Goal: Complete application form: Complete application form

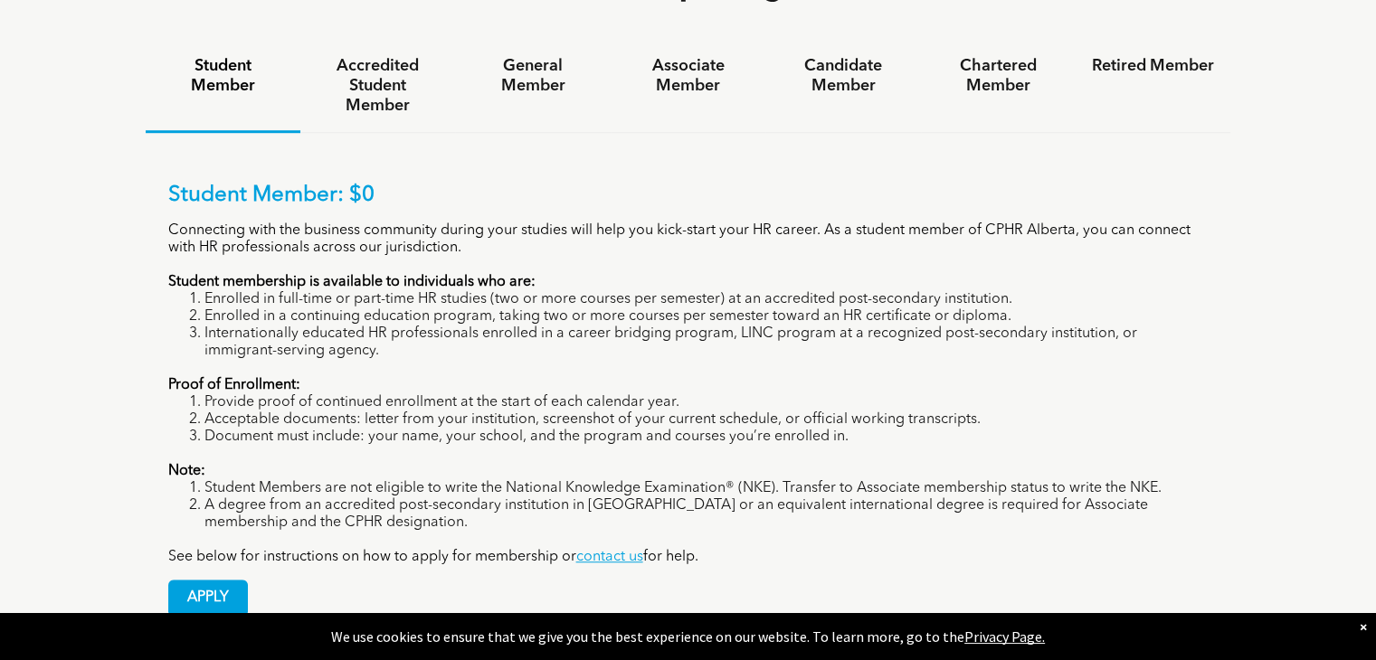
scroll to position [1317, 0]
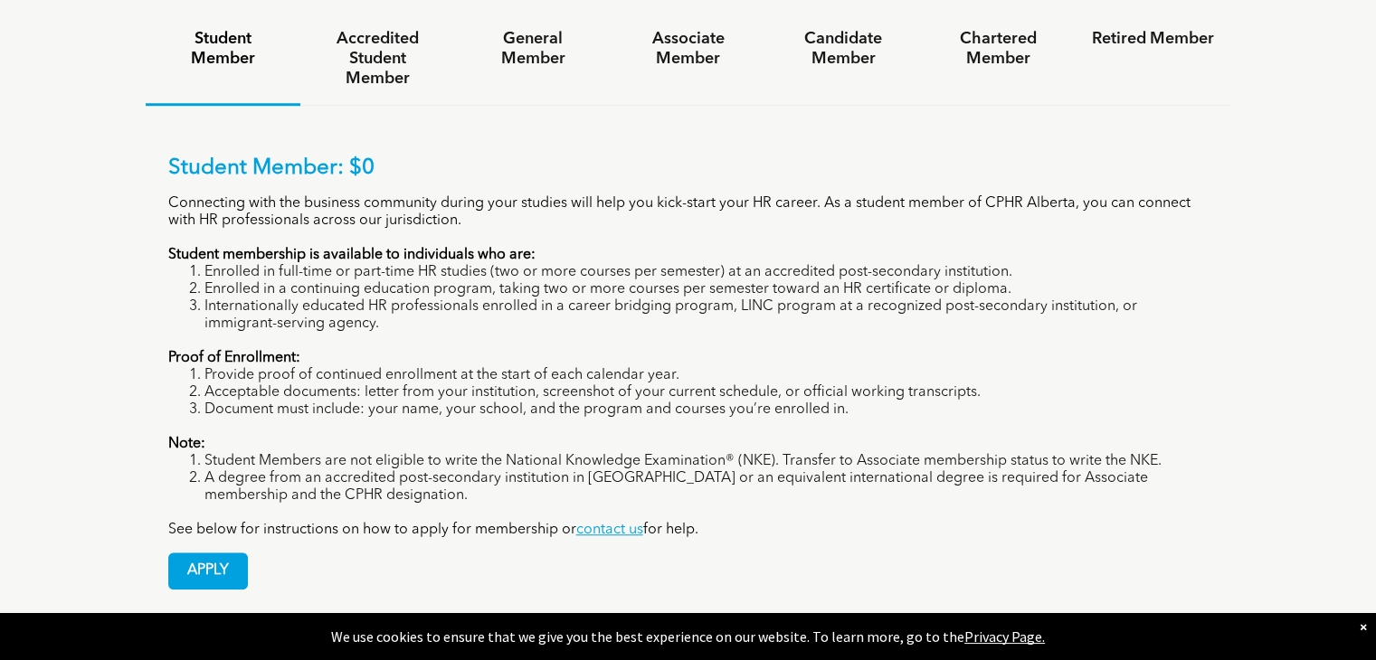
drag, startPoint x: 1386, startPoint y: 36, endPoint x: 1389, endPoint y: 210, distance: 173.7
click at [207, 554] on span "APPLY" at bounding box center [208, 571] width 78 height 35
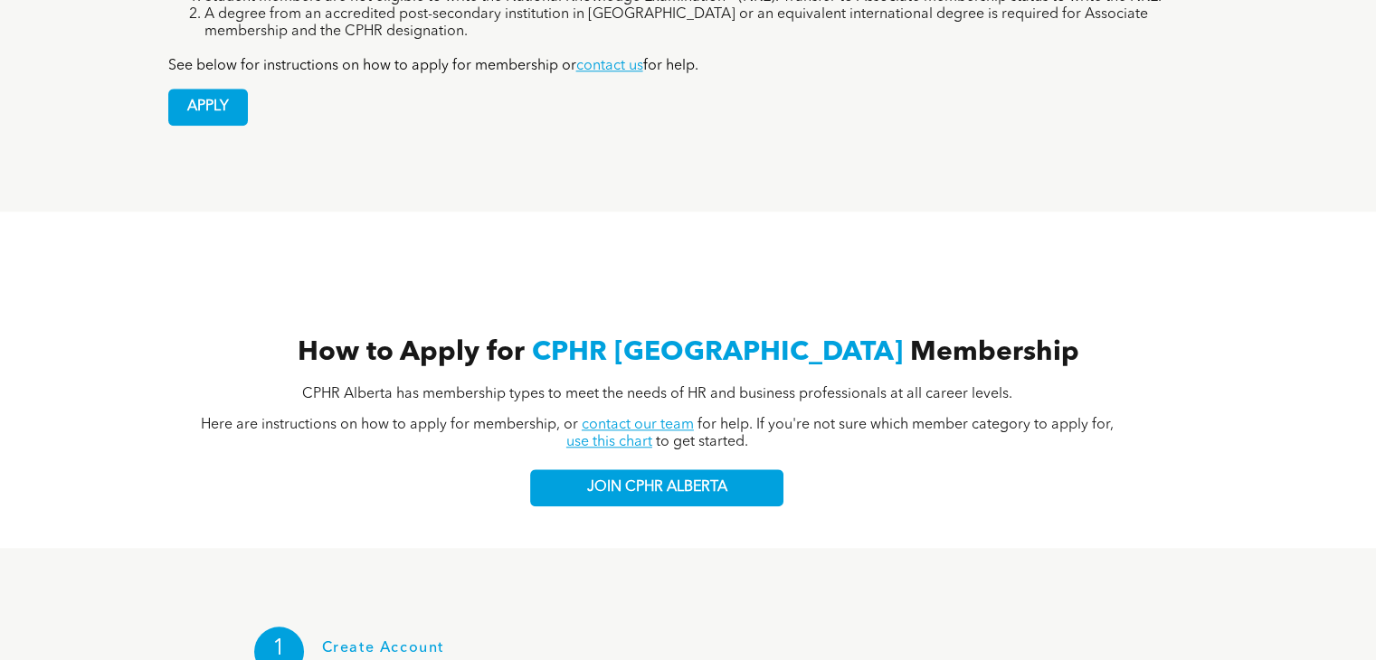
scroll to position [1516, 0]
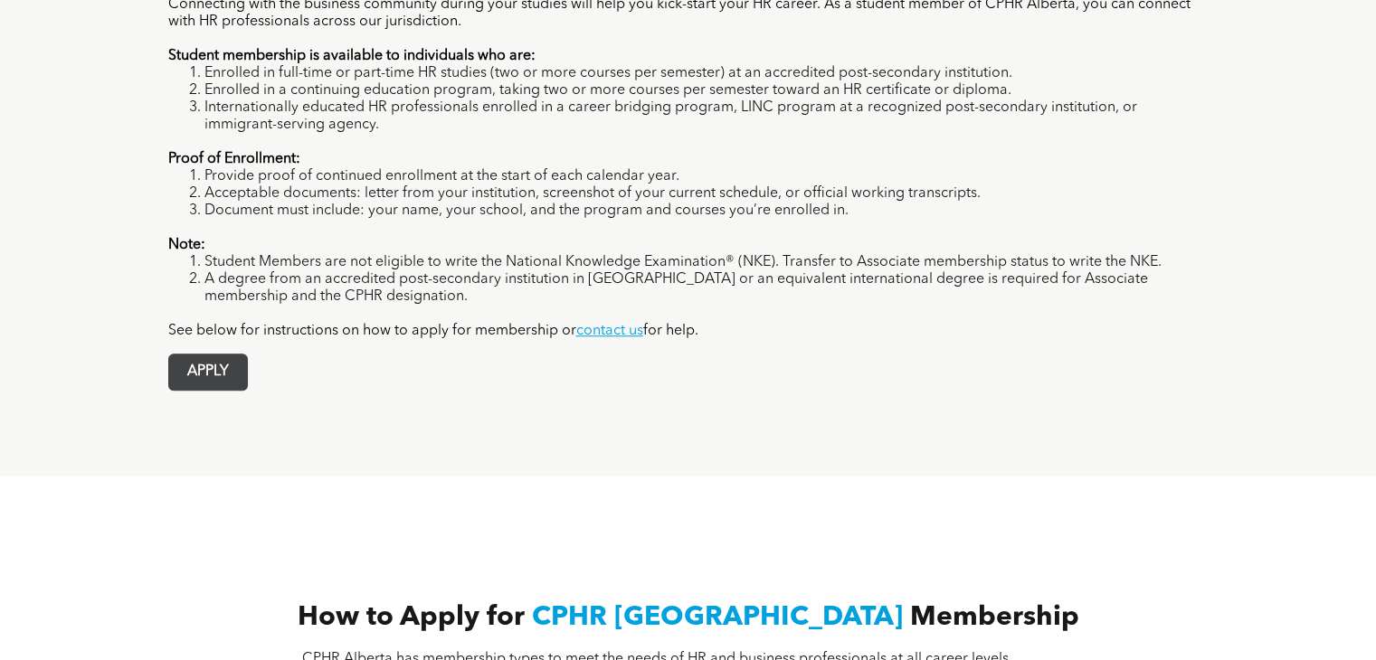
click at [215, 355] on span "APPLY" at bounding box center [208, 372] width 78 height 35
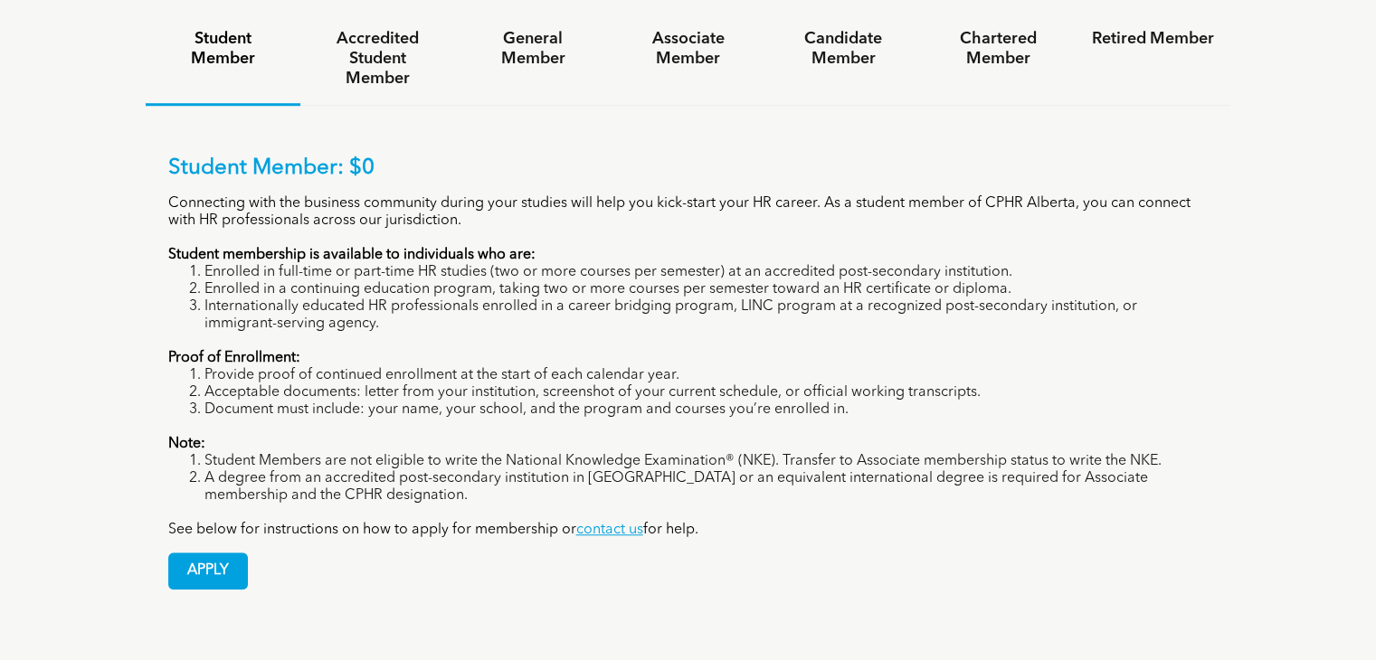
scroll to position [1252, 0]
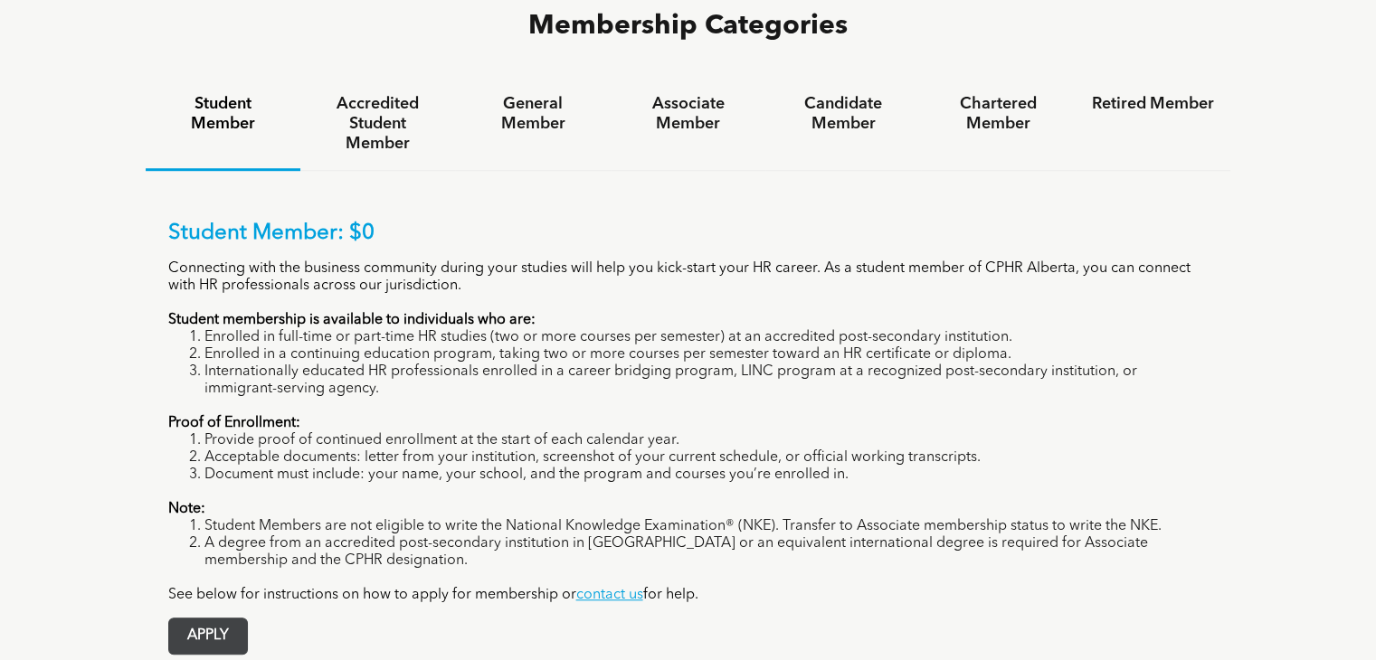
click at [242, 619] on span "APPLY" at bounding box center [208, 636] width 78 height 35
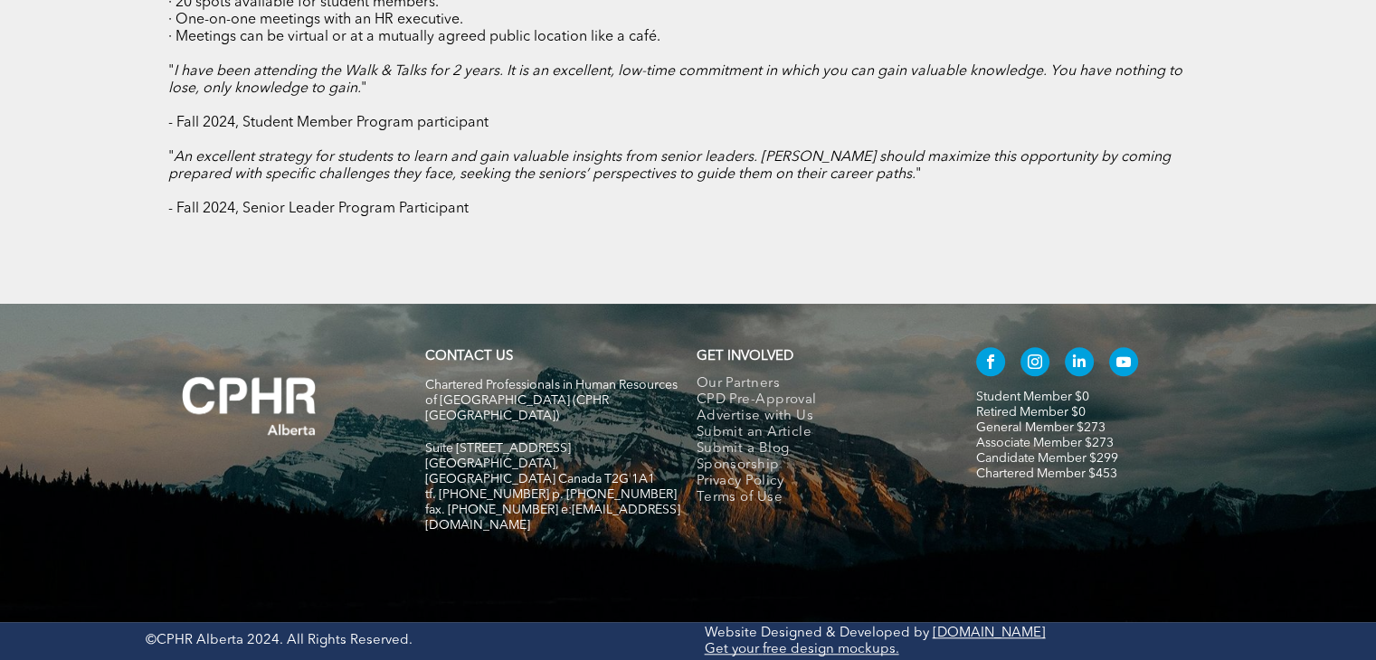
scroll to position [1001, 0]
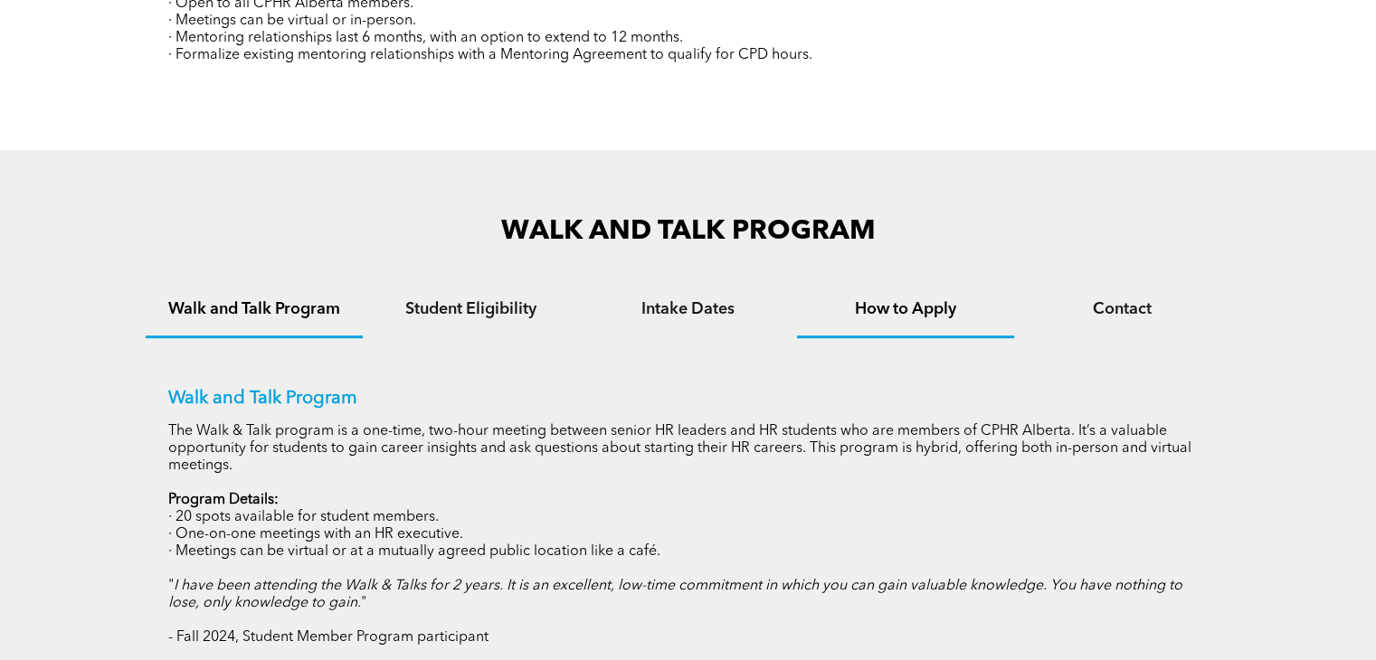
click at [954, 312] on h4 "How to Apply" at bounding box center [905, 309] width 185 height 20
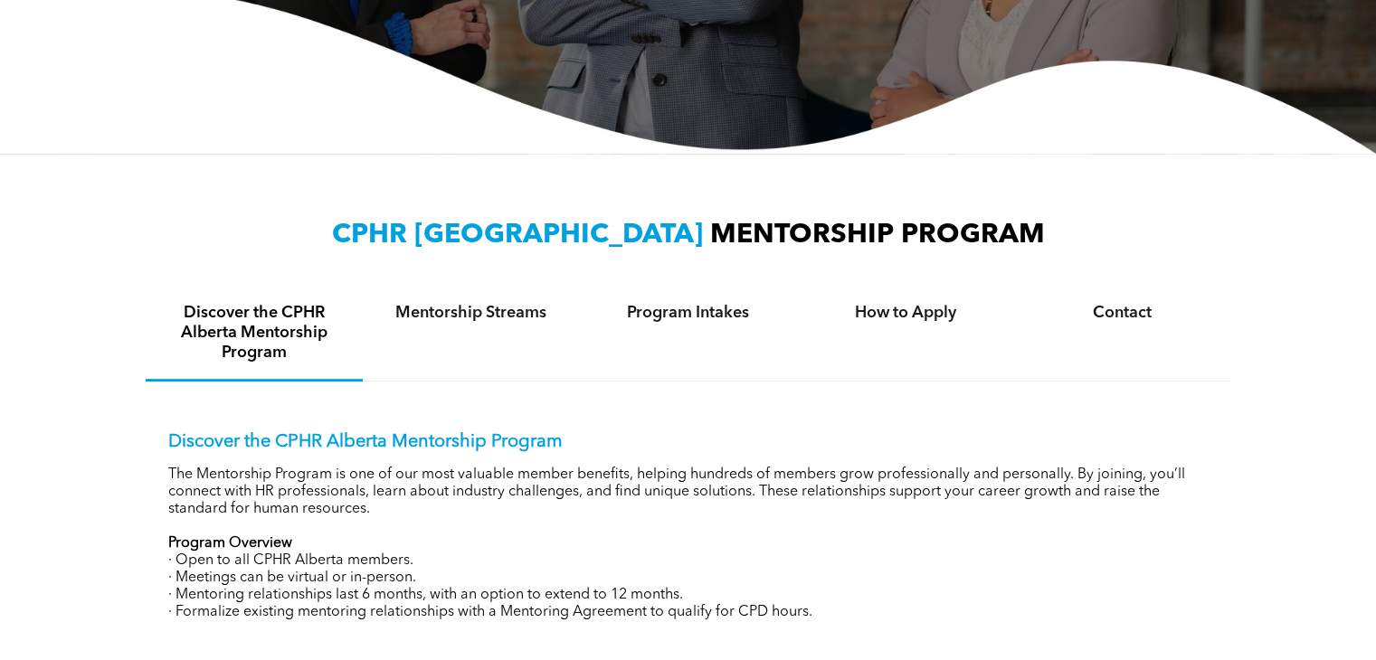
scroll to position [362, 0]
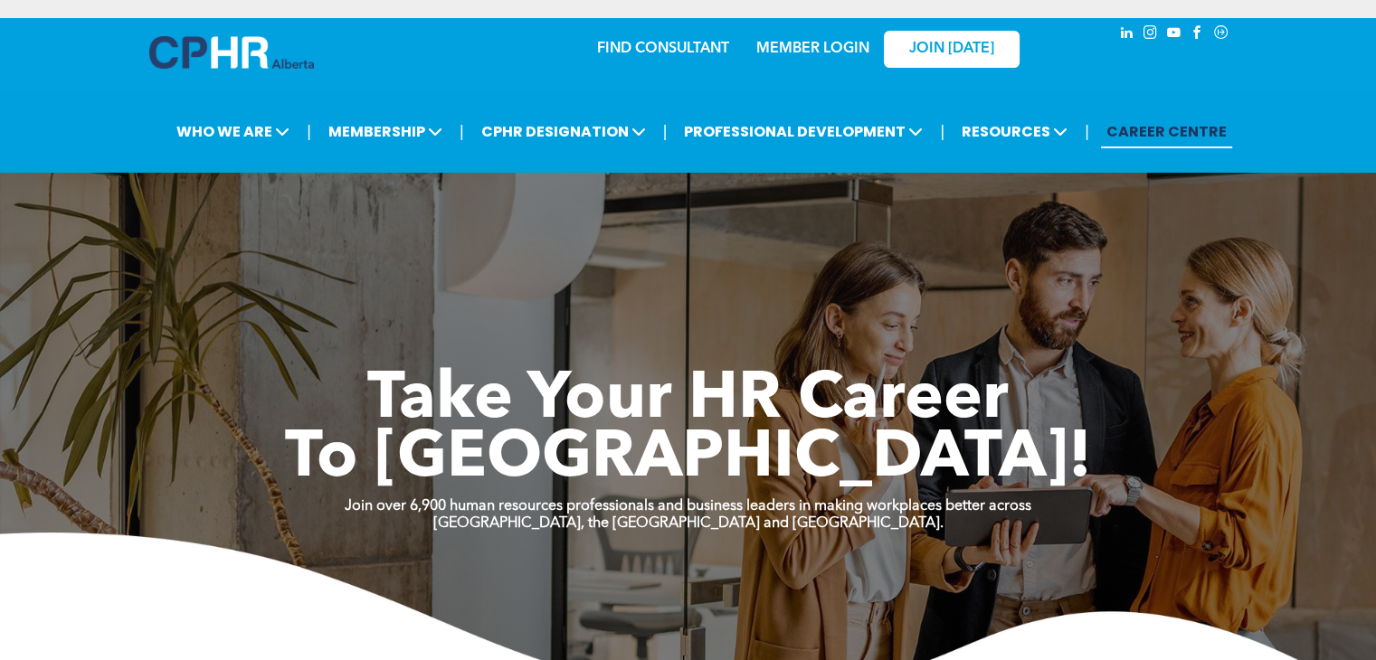
scroll to position [1474, 0]
